Goal: Information Seeking & Learning: Find specific fact

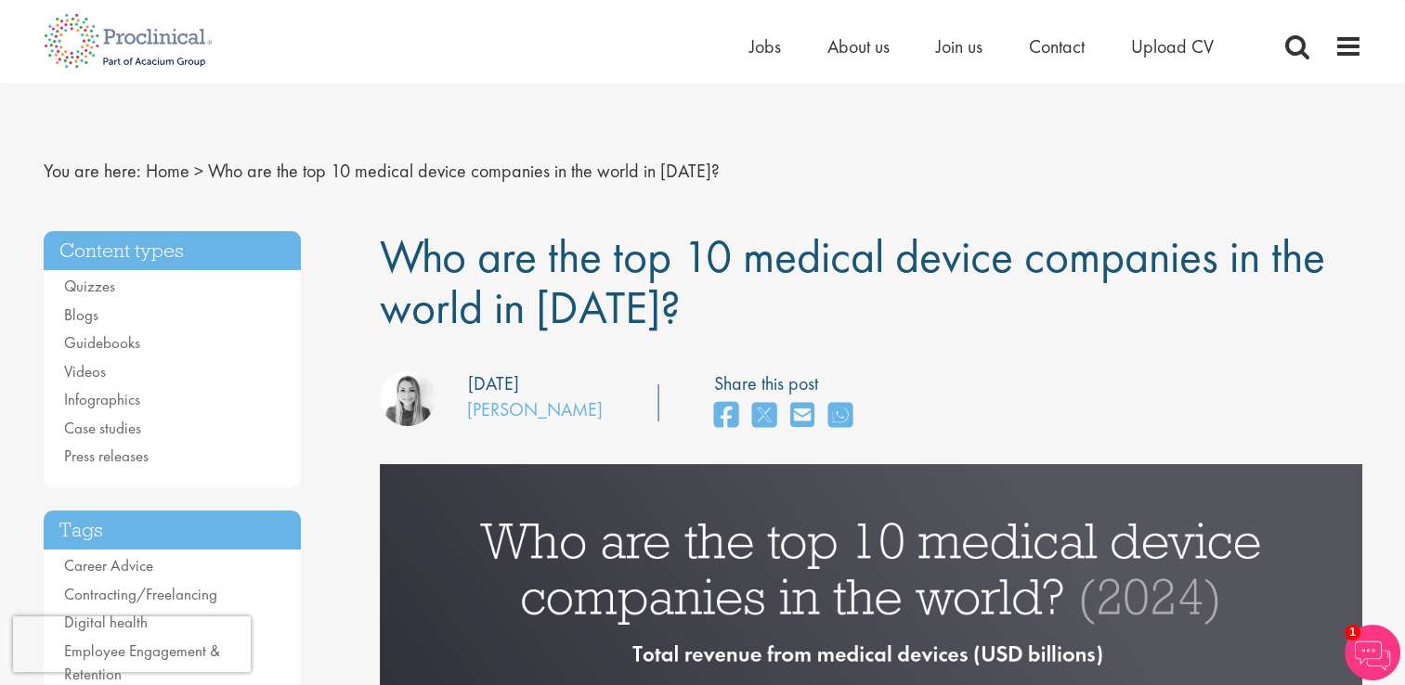
drag, startPoint x: 390, startPoint y: 250, endPoint x: 631, endPoint y: 318, distance: 249.9
click at [631, 318] on span "Who are the top 10 medical device companies in the world in [DATE]?" at bounding box center [853, 282] width 946 height 111
copy span "Who are the top 10 medical device companies in the world in 2024"
drag, startPoint x: 574, startPoint y: 417, endPoint x: 466, endPoint y: 425, distance: 108.1
click at [466, 425] on div "our consultant managing the role Author: Hannah Burke Posting date: 25/10/2024" at bounding box center [491, 402] width 251 height 62
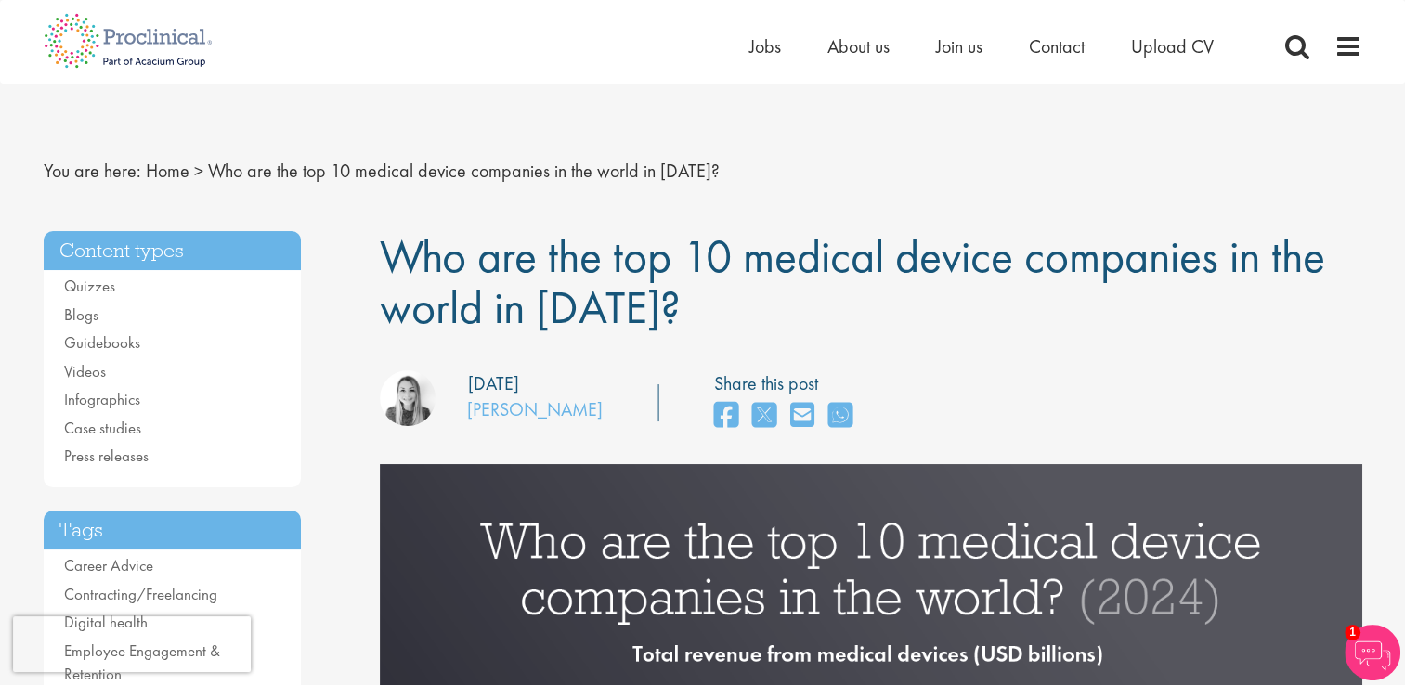
copy div "Author: Hannah Burke"
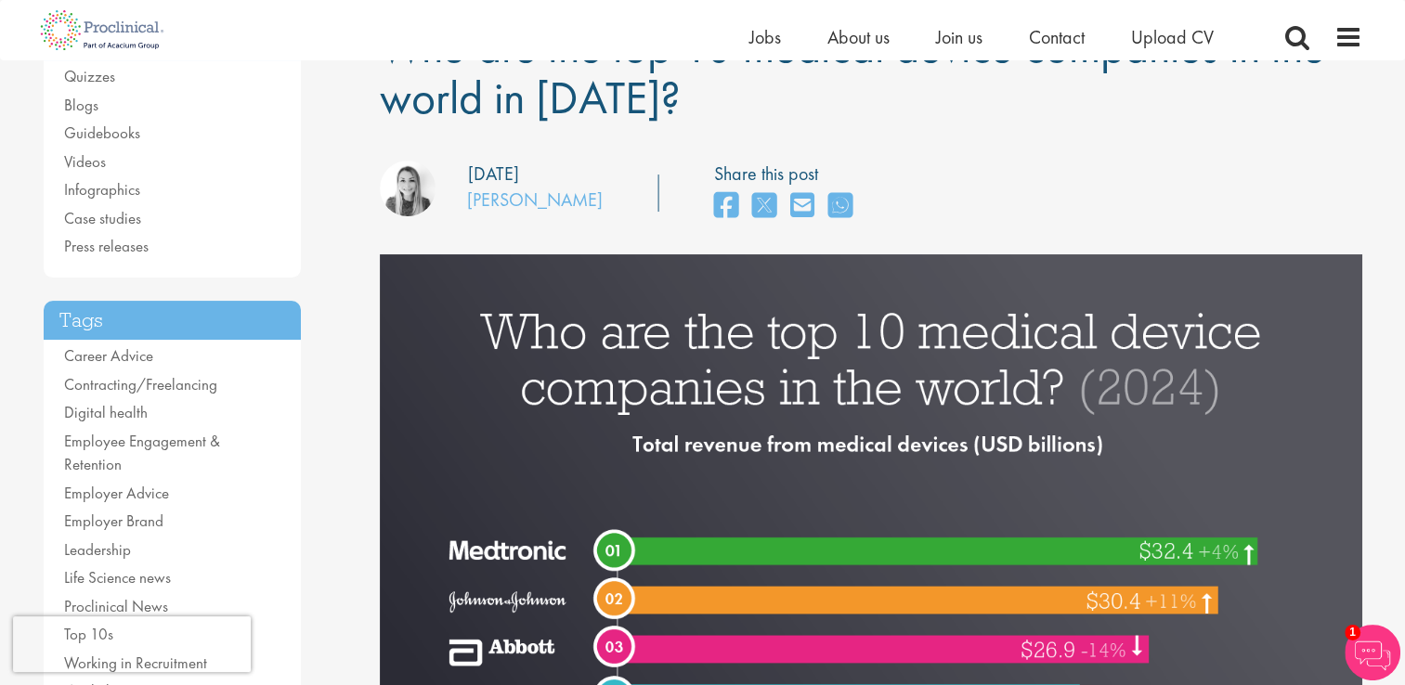
scroll to position [186, 0]
